Goal: Obtain resource: Obtain resource

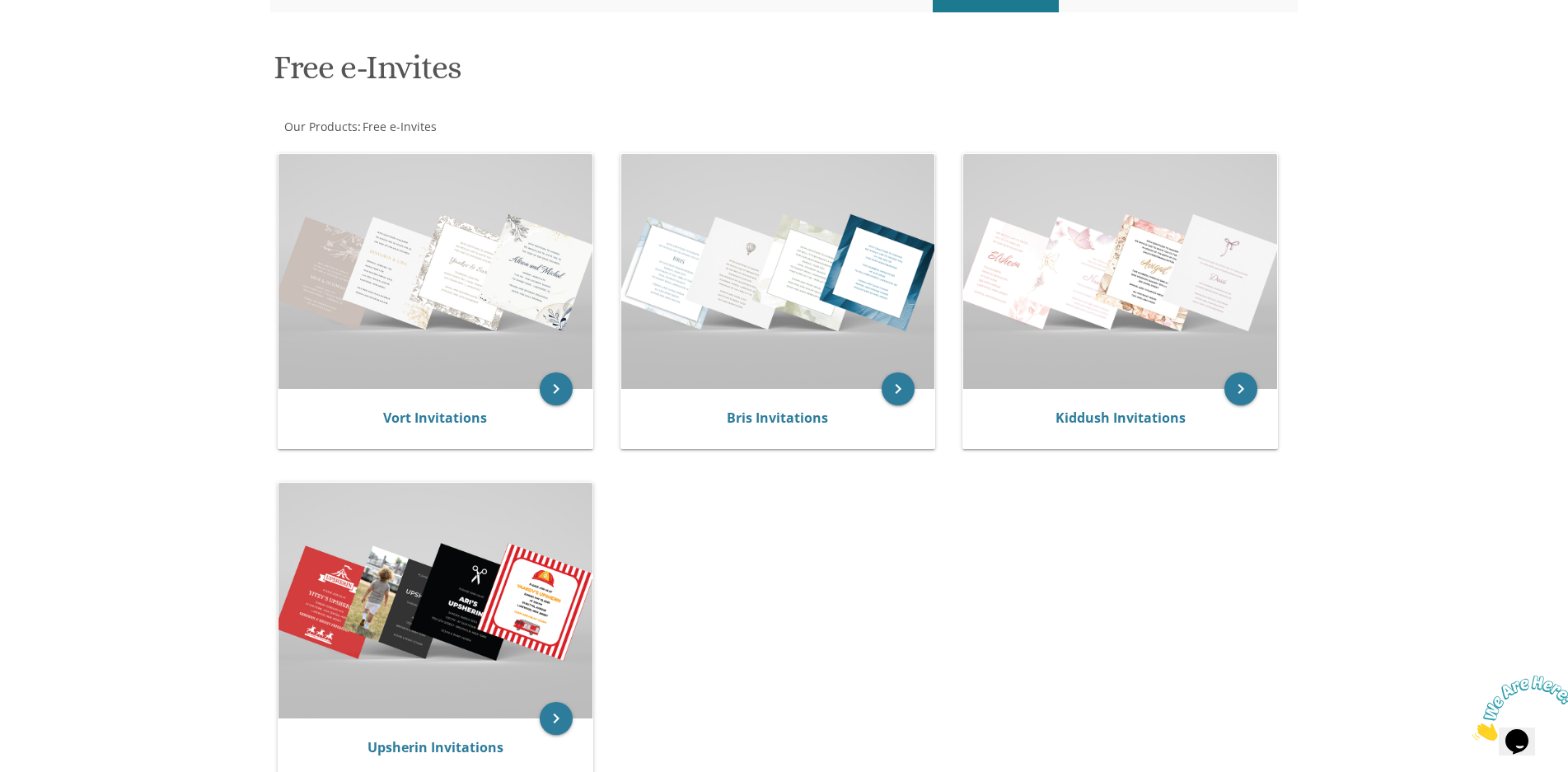
scroll to position [220, 0]
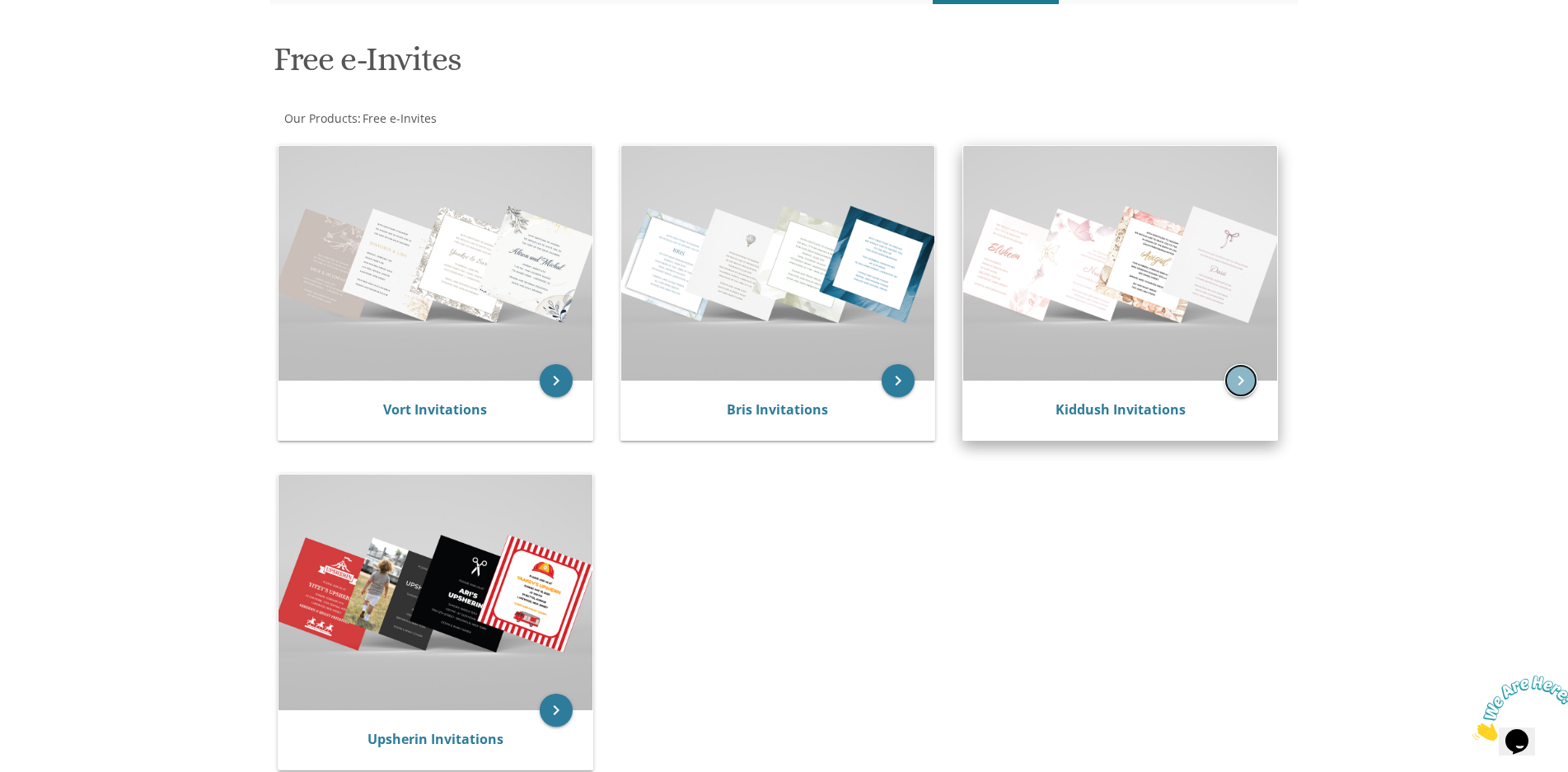
click at [1237, 379] on icon "keyboard_arrow_right" at bounding box center [1240, 380] width 33 height 33
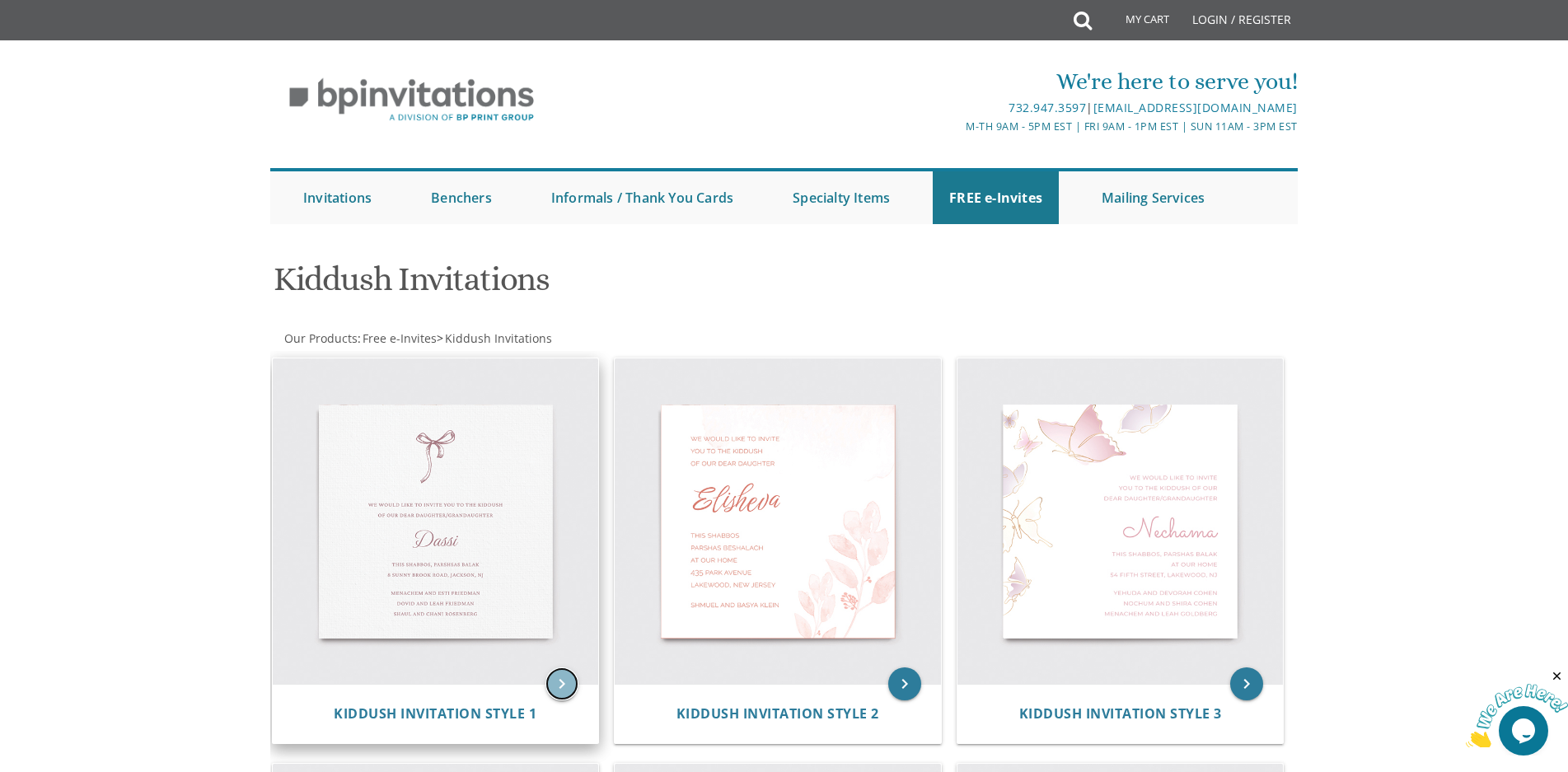
click at [554, 692] on icon "keyboard_arrow_right" at bounding box center [561, 683] width 33 height 33
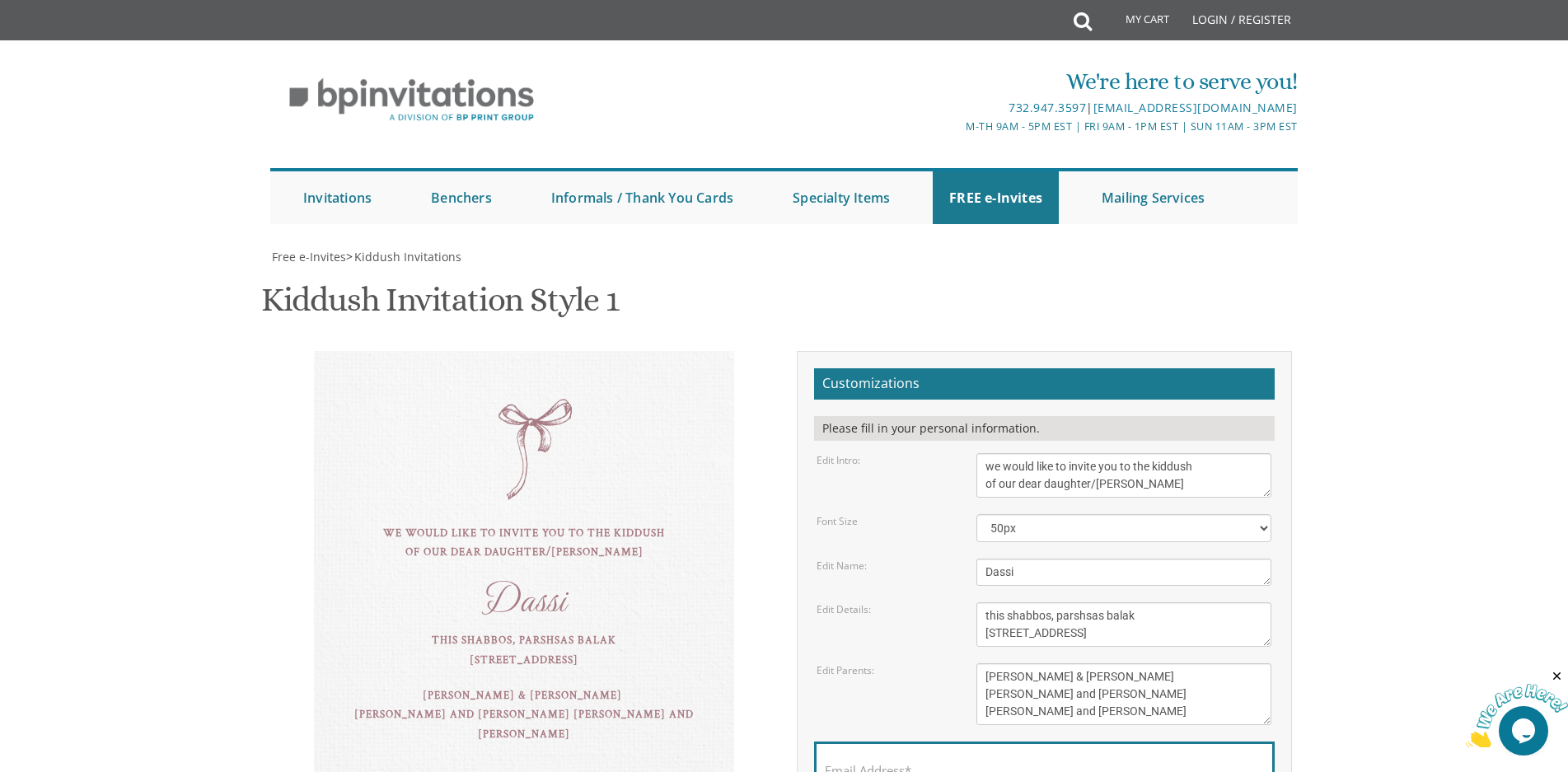
scroll to position [109, 0]
drag, startPoint x: 546, startPoint y: 308, endPoint x: 517, endPoint y: 334, distance: 38.9
click at [517, 351] on div "we would like to invite you to the kiddush of our dear daughter/[PERSON_NAME] D…" at bounding box center [524, 572] width 420 height 442
